Goal: Task Accomplishment & Management: Use online tool/utility

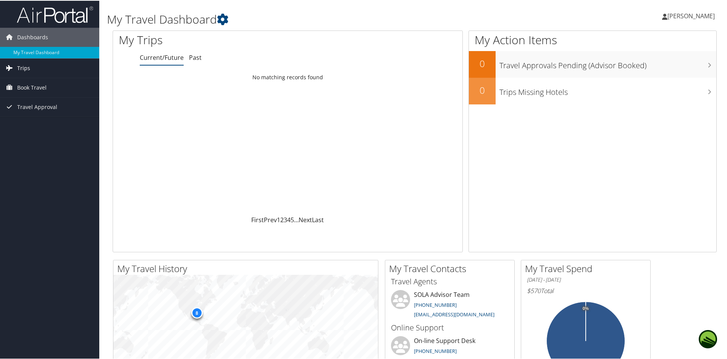
click at [22, 65] on span "Trips" at bounding box center [23, 67] width 13 height 19
click at [23, 82] on link "Current/Future Trips" at bounding box center [49, 82] width 99 height 11
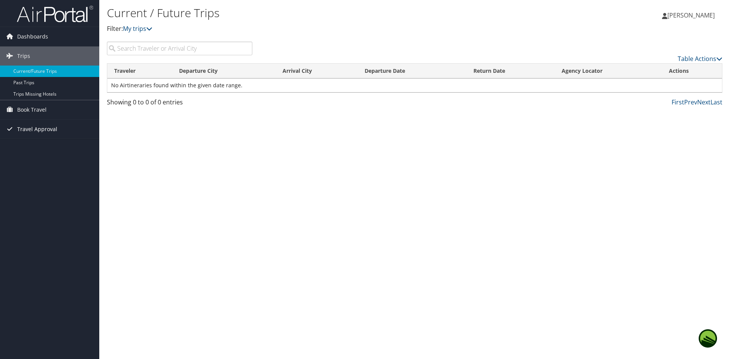
click at [44, 129] on span "Travel Approval" at bounding box center [37, 129] width 40 height 19
click at [29, 154] on link "Approved Trips" at bounding box center [49, 155] width 99 height 11
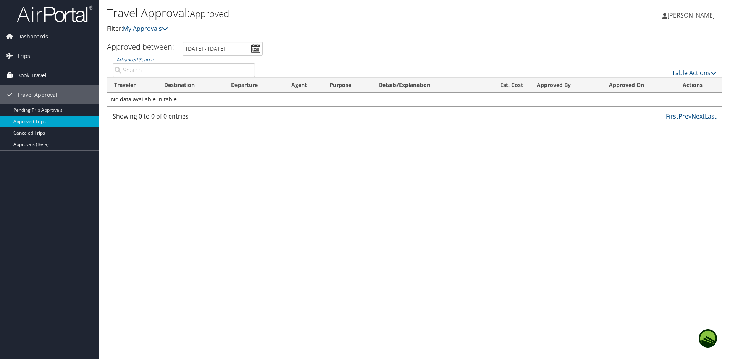
click at [30, 76] on span "Book Travel" at bounding box center [31, 75] width 29 height 19
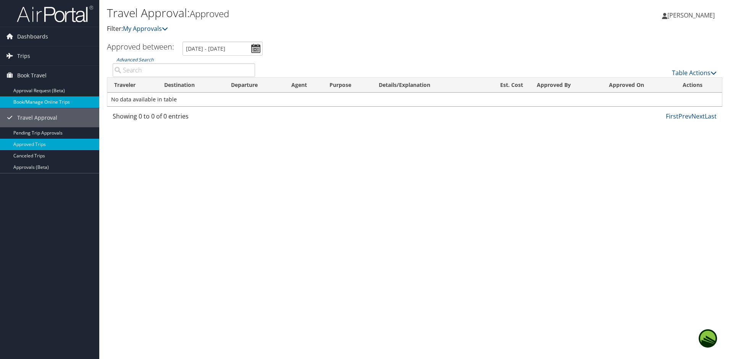
click at [19, 99] on link "Book/Manage Online Trips" at bounding box center [49, 102] width 99 height 11
